Goal: Information Seeking & Learning: Learn about a topic

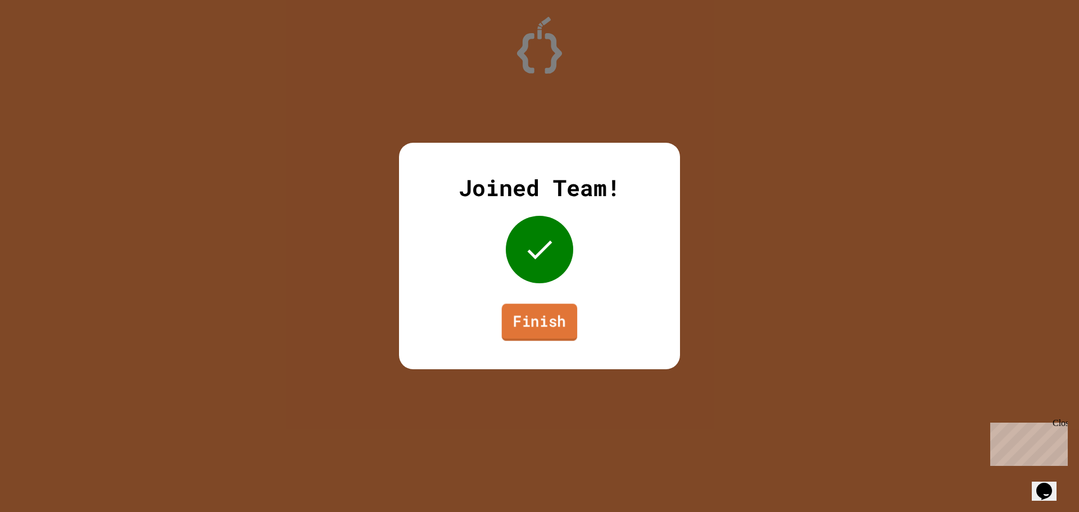
click at [558, 335] on link "Finish" at bounding box center [540, 321] width 76 height 37
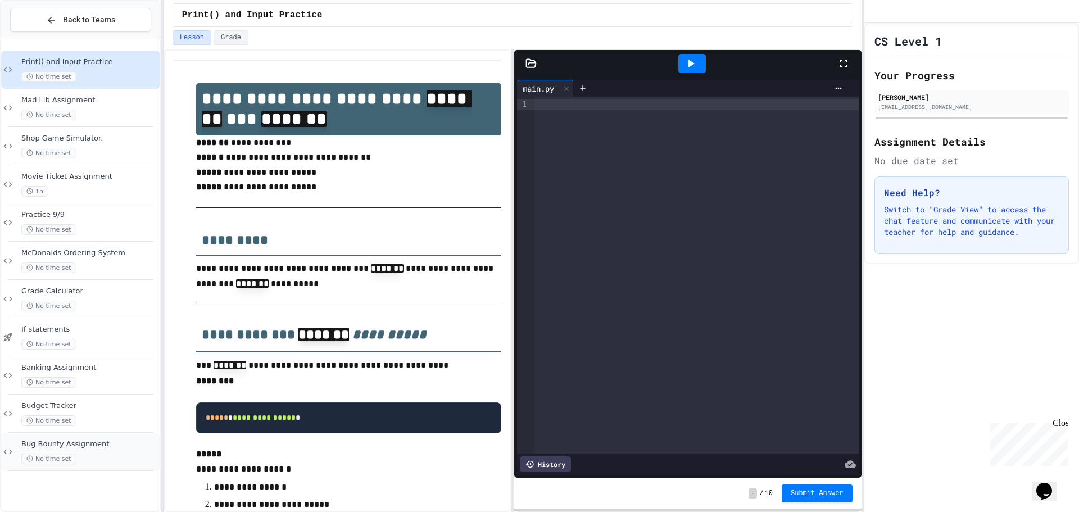
click at [109, 441] on span "Bug Bounty Assignment" at bounding box center [89, 444] width 137 height 10
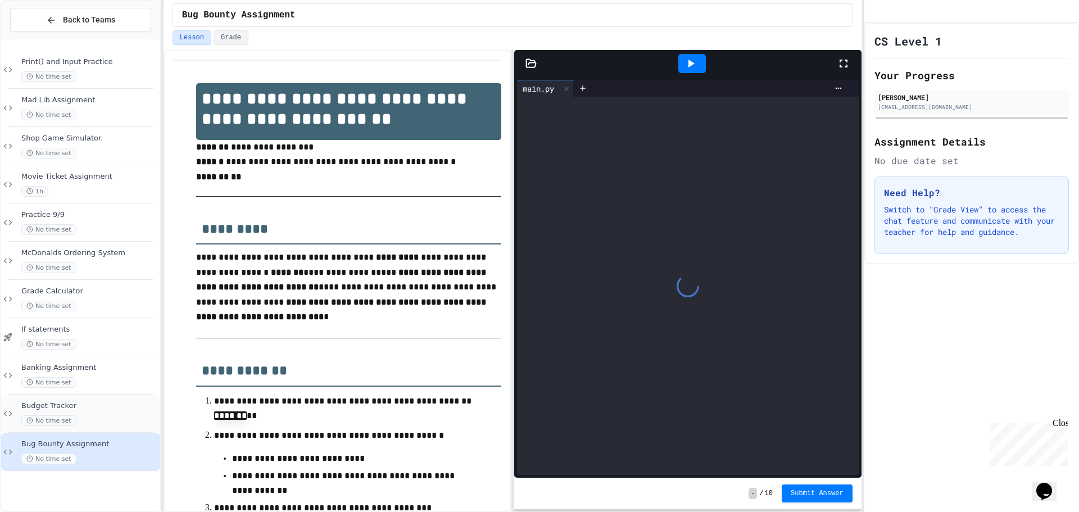
click at [110, 412] on div "Budget Tracker No time set" at bounding box center [89, 413] width 137 height 25
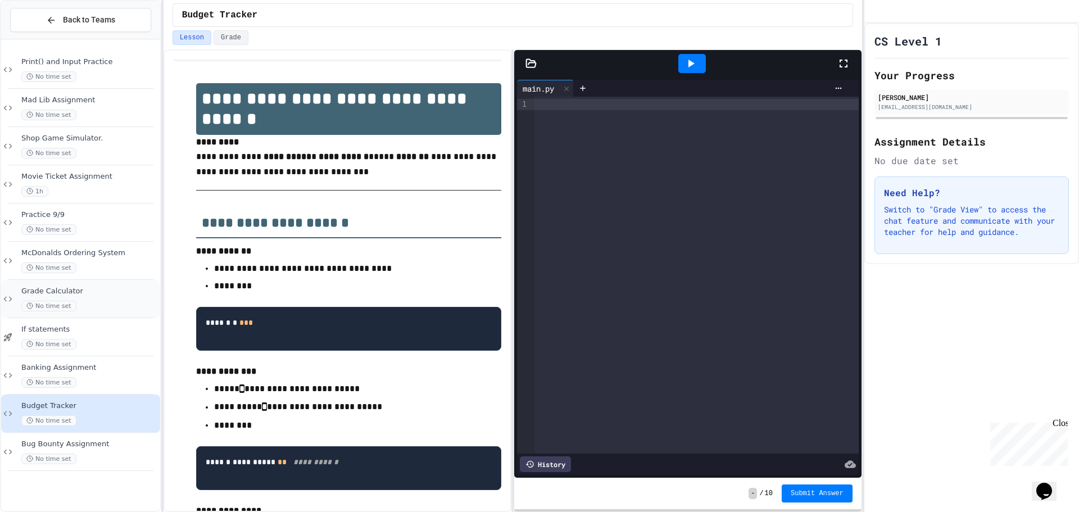
click at [118, 307] on div "No time set" at bounding box center [89, 306] width 137 height 11
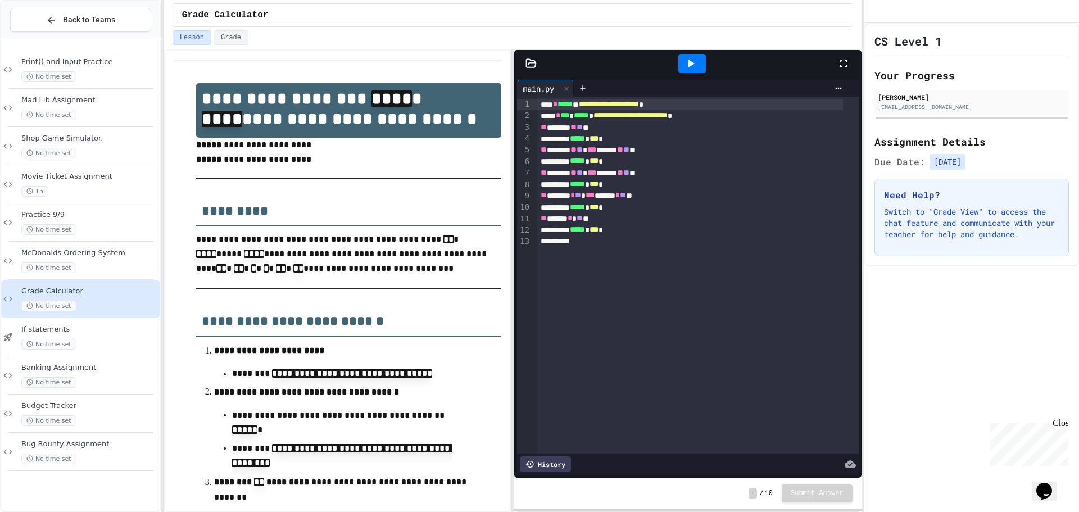
click at [111, 334] on span "If statements" at bounding box center [89, 330] width 137 height 10
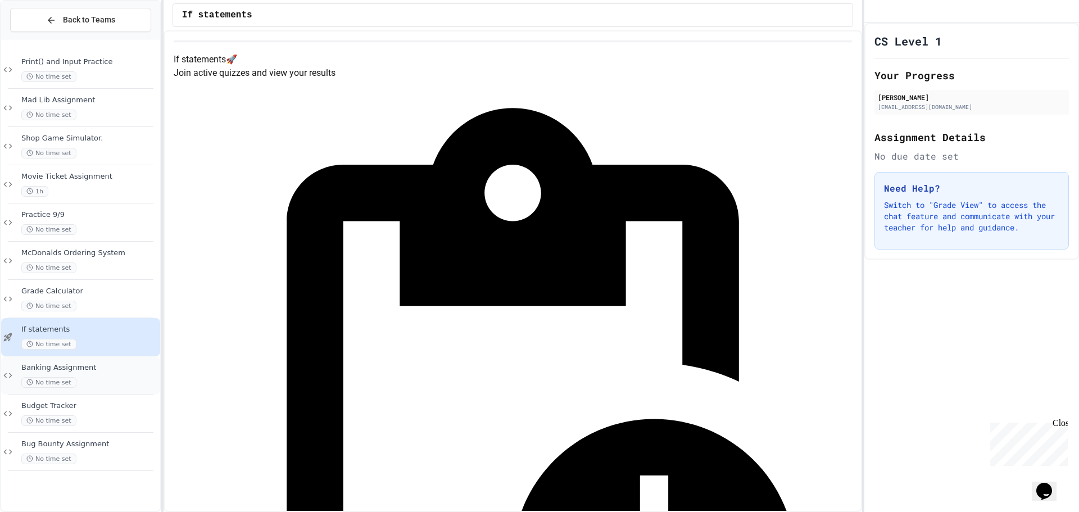
click at [116, 375] on div "Banking Assignment No time set" at bounding box center [89, 375] width 137 height 25
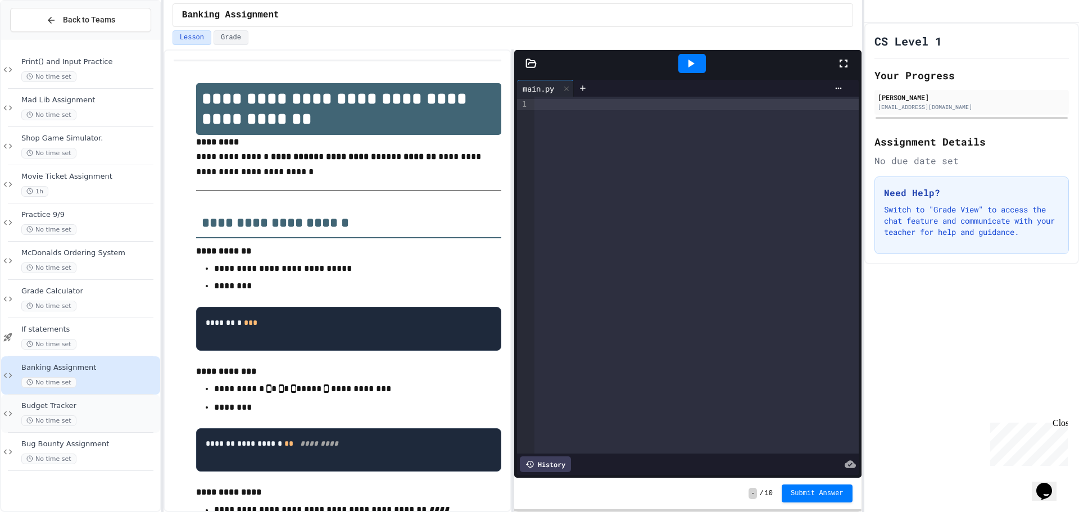
click at [99, 411] on div "Budget Tracker No time set" at bounding box center [89, 413] width 137 height 25
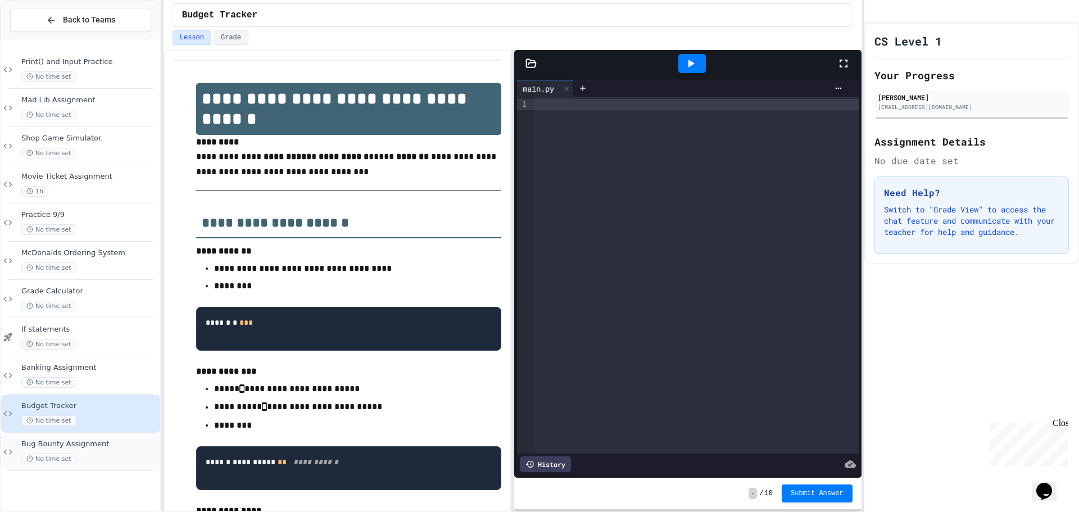
click at [91, 455] on div "No time set" at bounding box center [89, 458] width 137 height 11
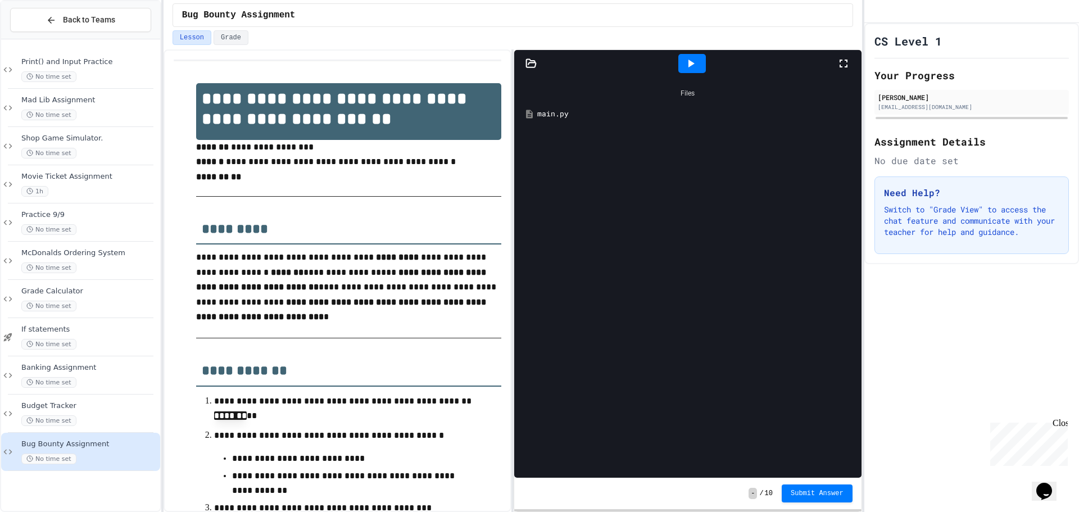
click at [565, 112] on div "main.py" at bounding box center [695, 113] width 317 height 11
